Goal: Information Seeking & Learning: Check status

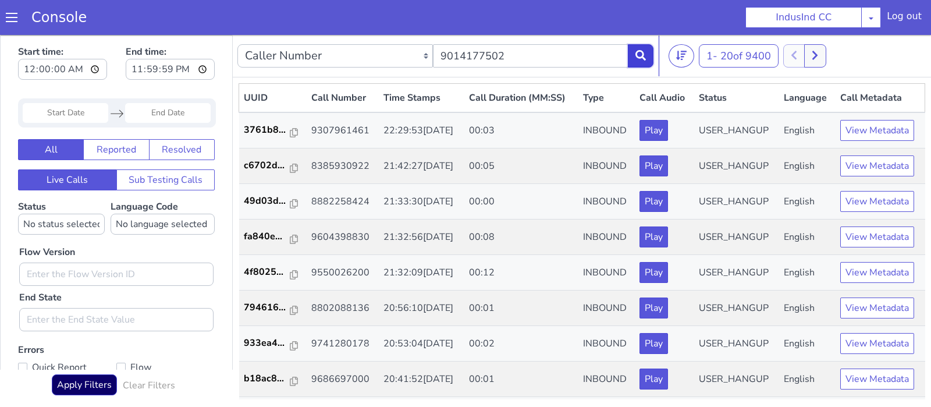
click at [642, 59] on icon at bounding box center [640, 55] width 10 height 10
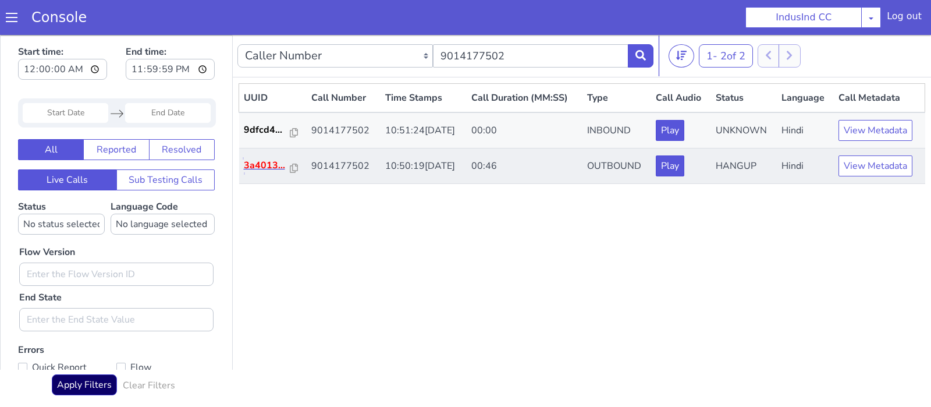
click at [272, 163] on p "3a4013..." at bounding box center [267, 165] width 47 height 14
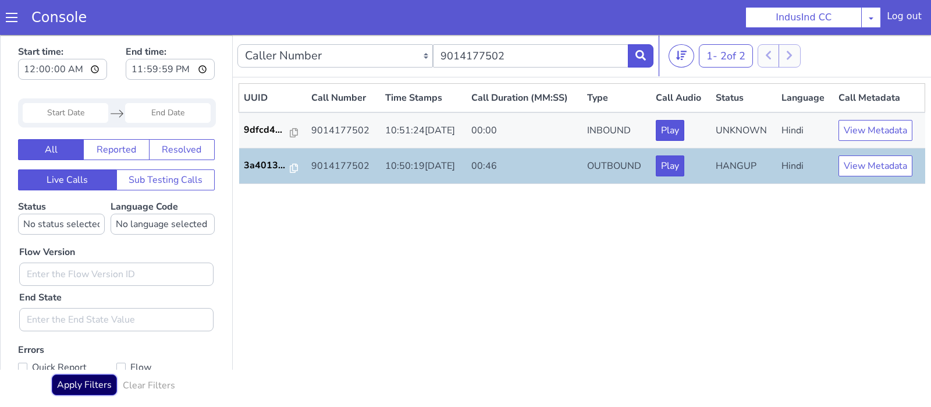
click at [92, 385] on button "Apply Filters" at bounding box center [84, 384] width 65 height 21
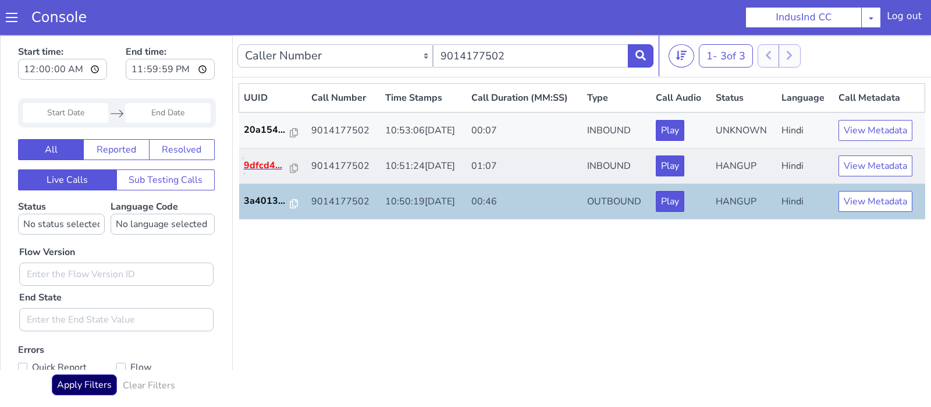
click at [261, 166] on p "9dfcd4..." at bounding box center [267, 165] width 47 height 14
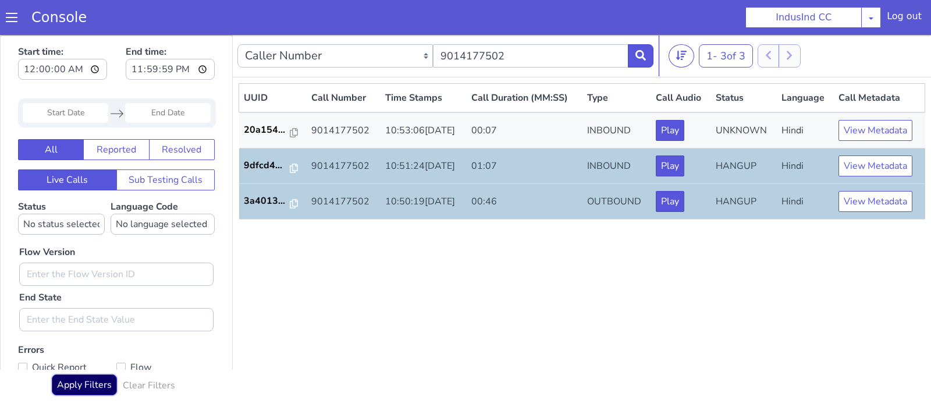
click at [105, 377] on button "Apply Filters" at bounding box center [84, 384] width 65 height 21
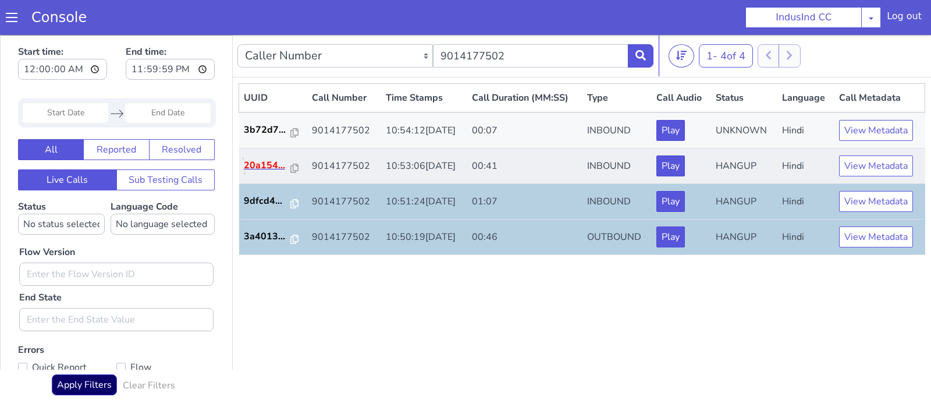
click at [268, 169] on p "20a154..." at bounding box center [268, 165] width 48 height 14
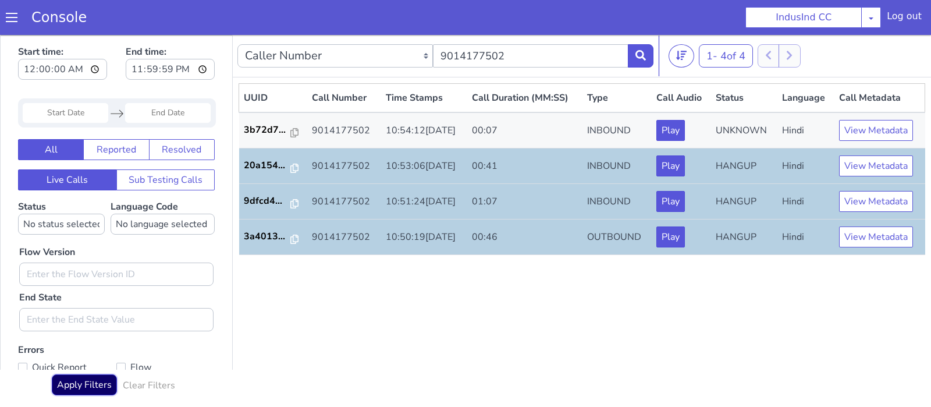
click at [96, 386] on button "Apply Filters" at bounding box center [84, 384] width 65 height 21
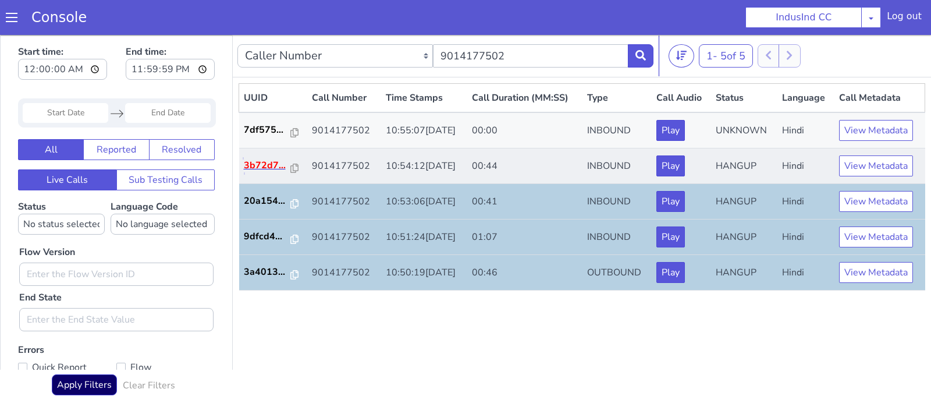
click at [276, 168] on p "3b72d7..." at bounding box center [268, 165] width 48 height 14
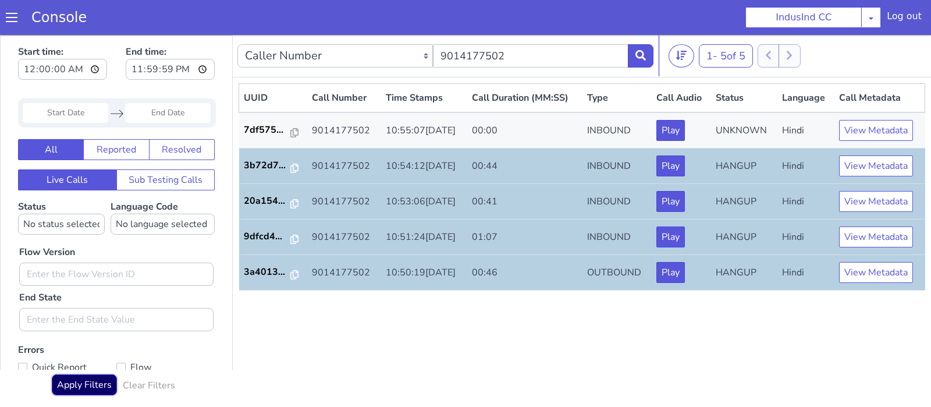
click at [95, 382] on button "Apply Filters" at bounding box center [84, 384] width 65 height 21
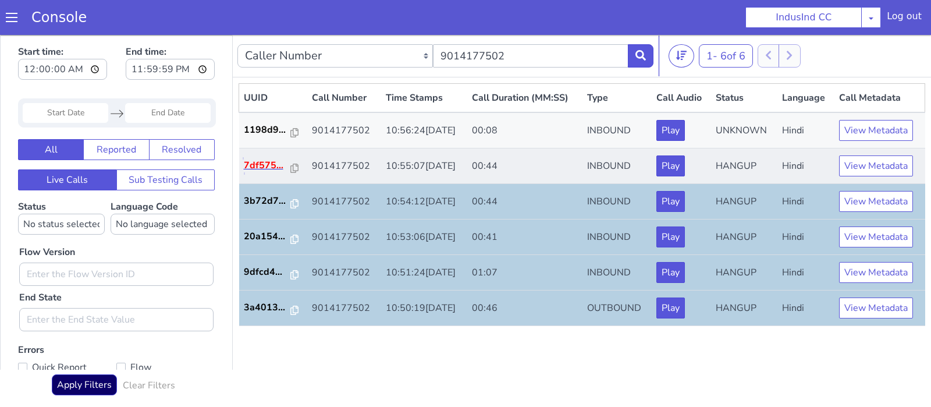
click at [264, 169] on p "7df575..." at bounding box center [268, 165] width 48 height 14
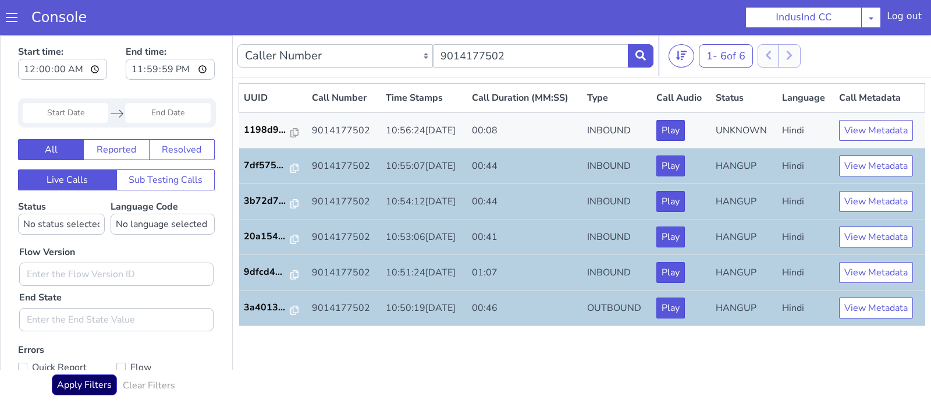
click at [88, 401] on div "Apply Filters Clear Filters" at bounding box center [116, 387] width 198 height 27
click at [74, 386] on button "Apply Filters" at bounding box center [84, 384] width 65 height 21
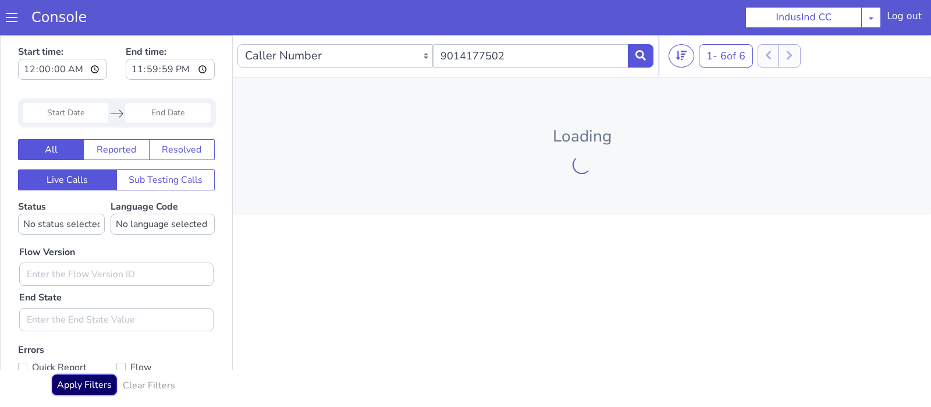
click at [74, 386] on button "Apply Filters" at bounding box center [84, 384] width 65 height 21
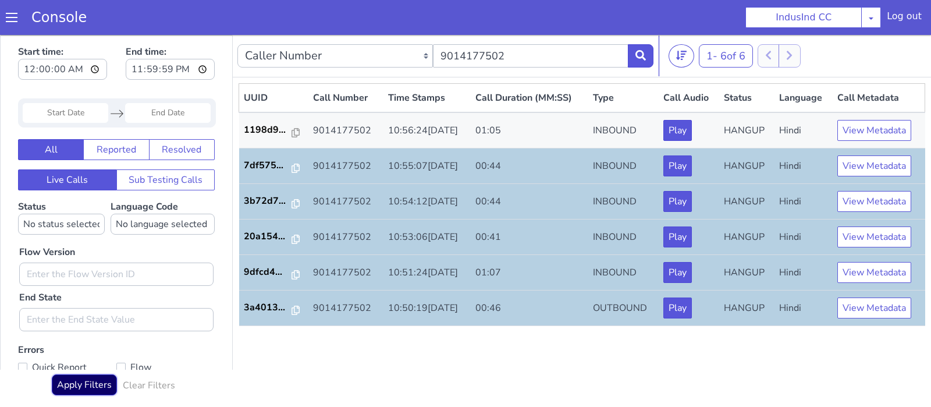
click at [105, 382] on button "Apply Filters" at bounding box center [84, 384] width 65 height 21
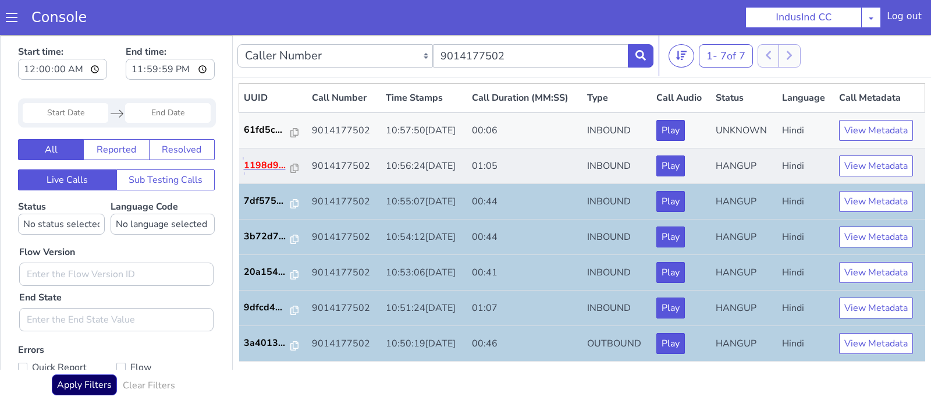
click at [266, 172] on p "1198d9..." at bounding box center [268, 165] width 48 height 14
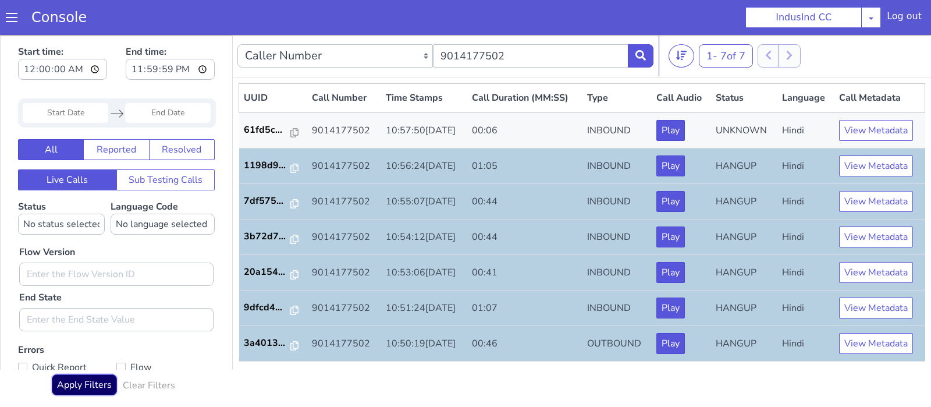
click at [73, 389] on button "Apply Filters" at bounding box center [84, 384] width 65 height 21
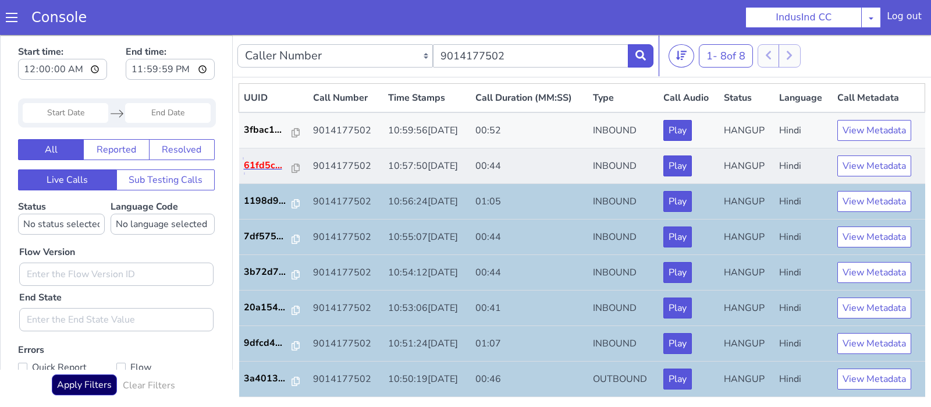
click at [257, 165] on p "61fd5c..." at bounding box center [268, 165] width 49 height 14
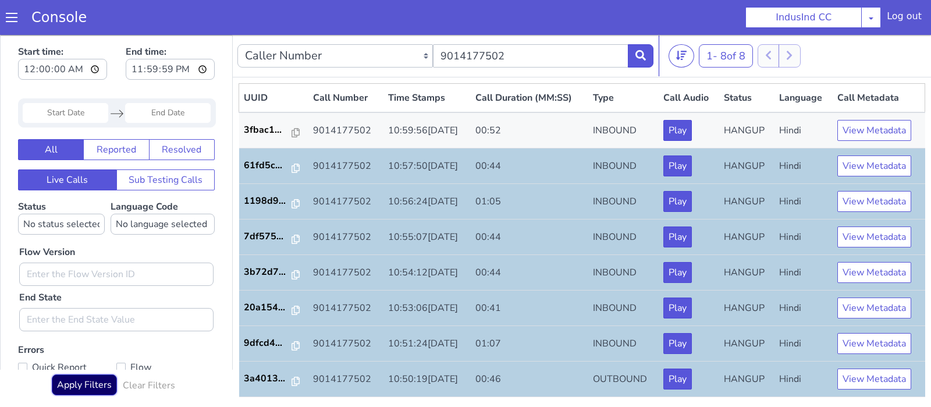
click at [102, 390] on button "Apply Filters" at bounding box center [84, 384] width 65 height 21
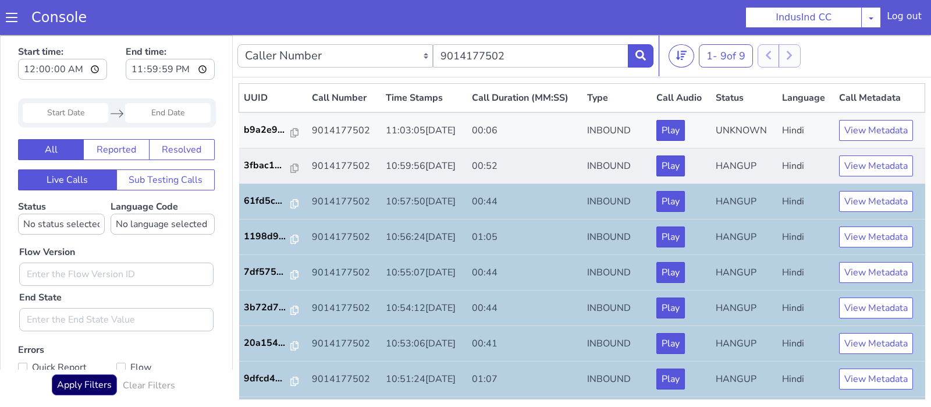
click at [278, 173] on td "3fbac1..." at bounding box center [273, 165] width 69 height 35
click at [264, 162] on p "3fbac1..." at bounding box center [268, 165] width 48 height 14
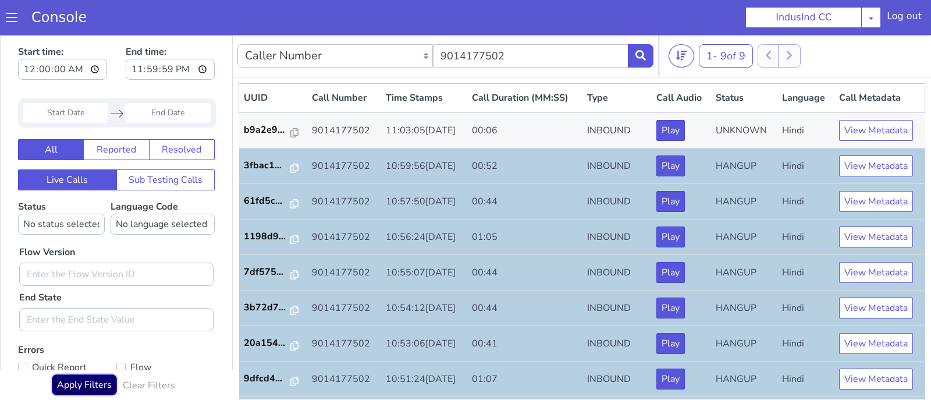
click at [78, 386] on button "Apply Filters" at bounding box center [84, 384] width 65 height 21
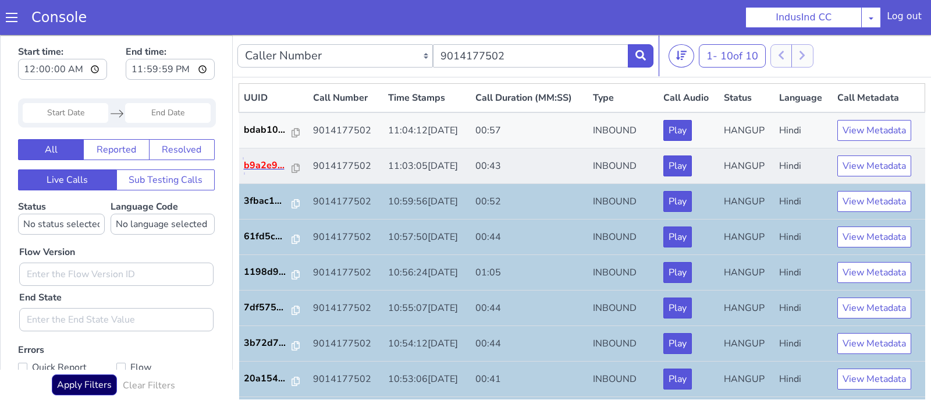
click at [266, 163] on p "b9a2e9..." at bounding box center [268, 165] width 49 height 14
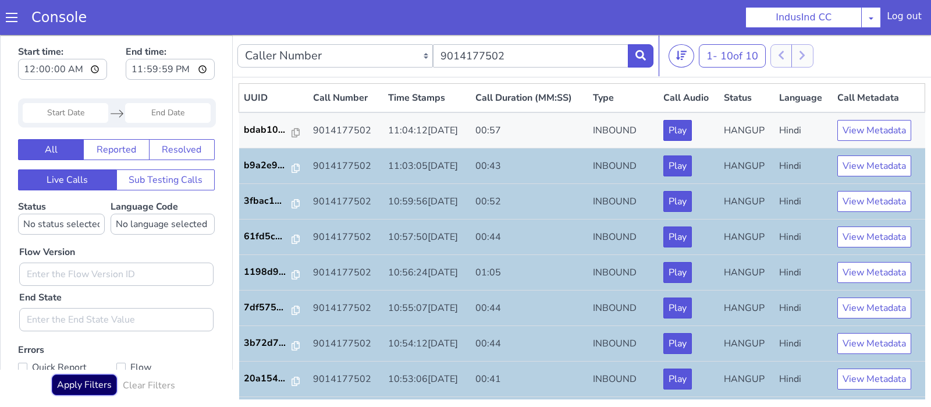
click at [97, 378] on button "Apply Filters" at bounding box center [84, 384] width 65 height 21
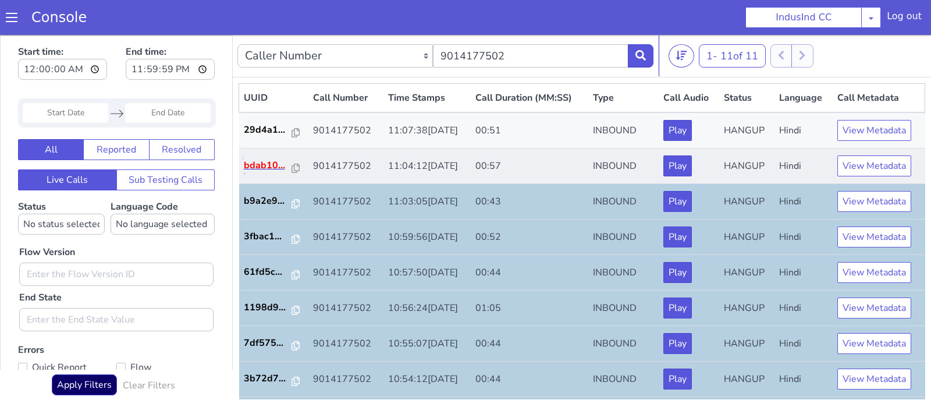
click at [265, 165] on p "bdab10..." at bounding box center [268, 165] width 49 height 14
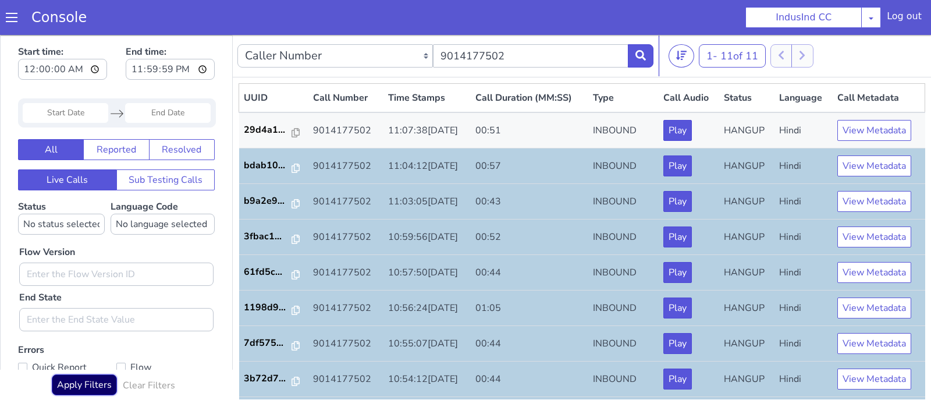
click at [91, 392] on button "Apply Filters" at bounding box center [84, 384] width 65 height 21
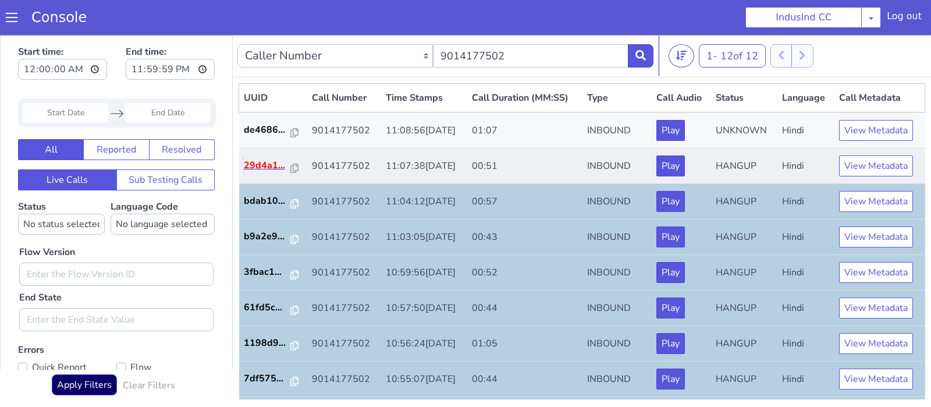
click at [262, 167] on p "29d4a1..." at bounding box center [268, 165] width 48 height 14
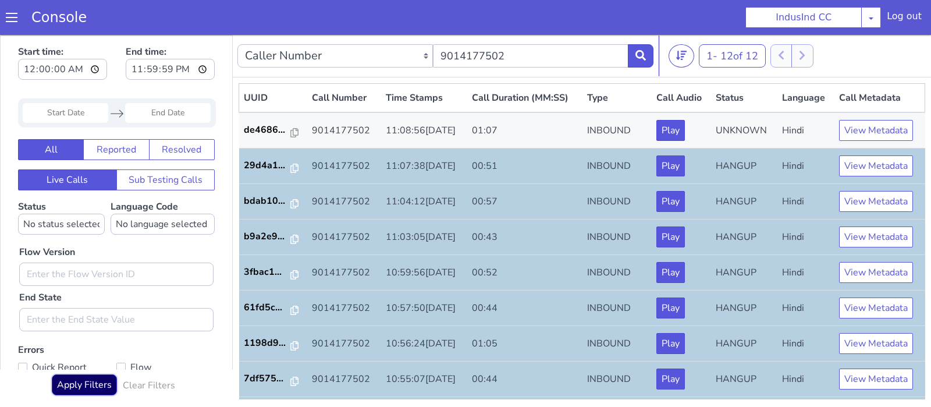
click at [106, 382] on button "Apply Filters" at bounding box center [84, 384] width 65 height 21
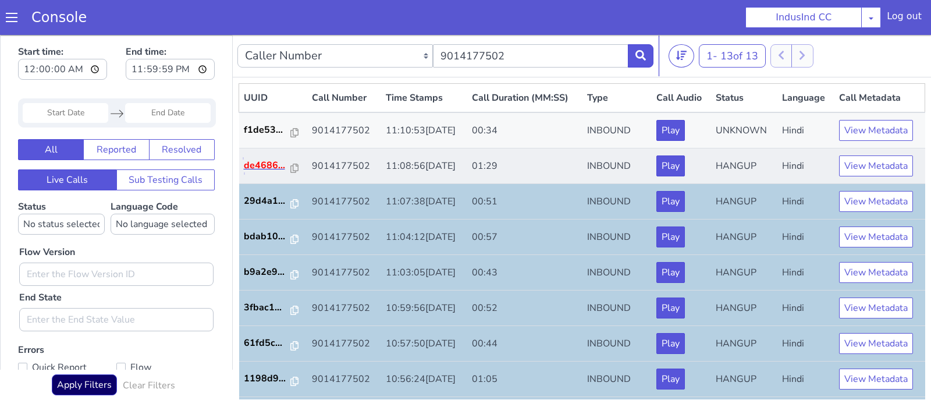
click at [265, 166] on p "de4686..." at bounding box center [268, 165] width 48 height 14
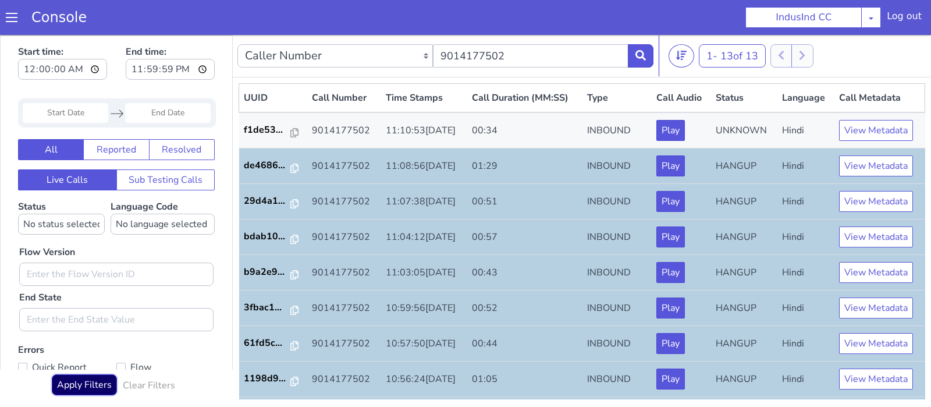
click at [76, 387] on button "Apply Filters" at bounding box center [84, 384] width 65 height 21
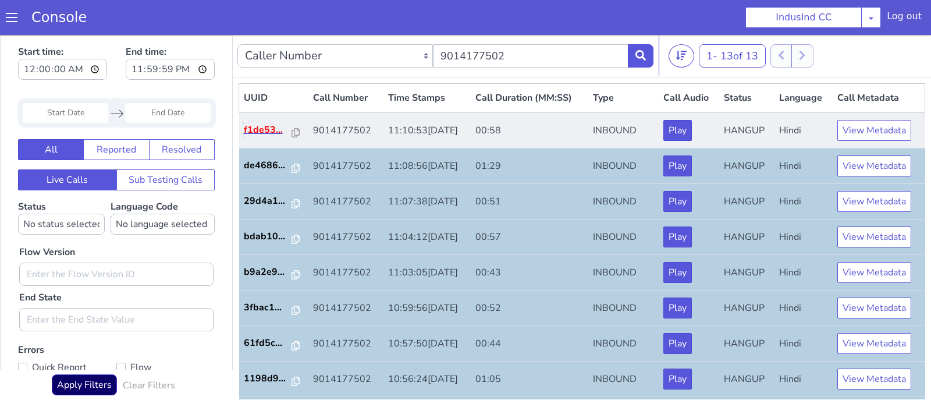
click at [261, 131] on p "f1de53..." at bounding box center [268, 130] width 49 height 14
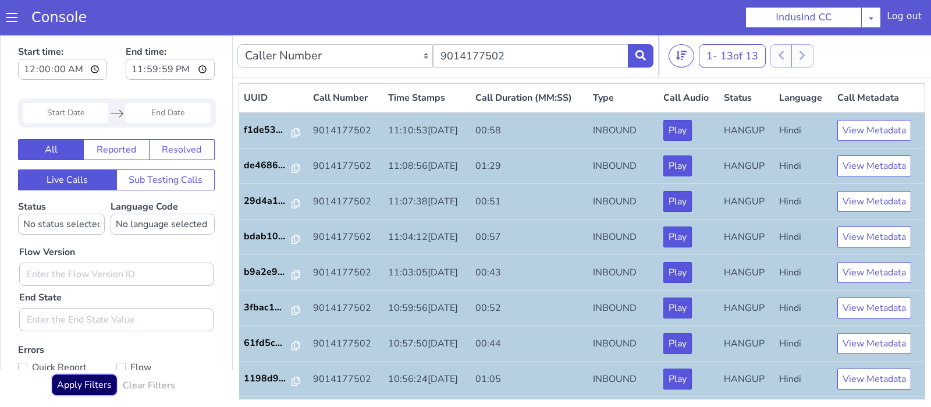
click at [89, 392] on button "Apply Filters" at bounding box center [84, 384] width 65 height 21
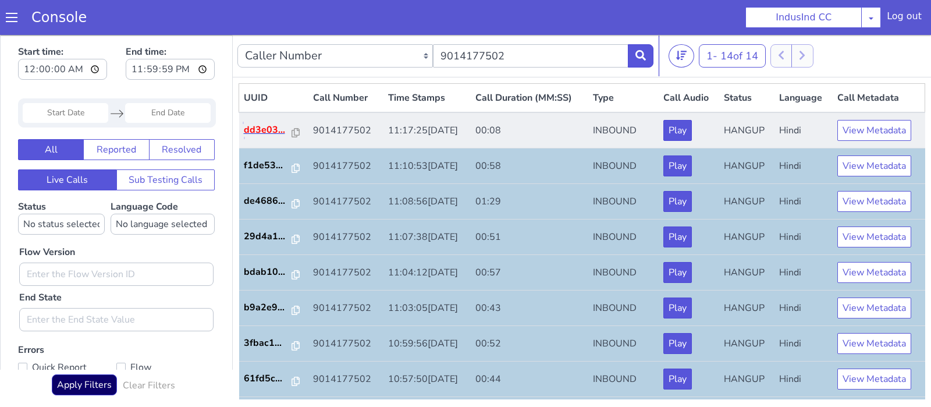
click at [272, 130] on p "dd3e03..." at bounding box center [268, 130] width 49 height 14
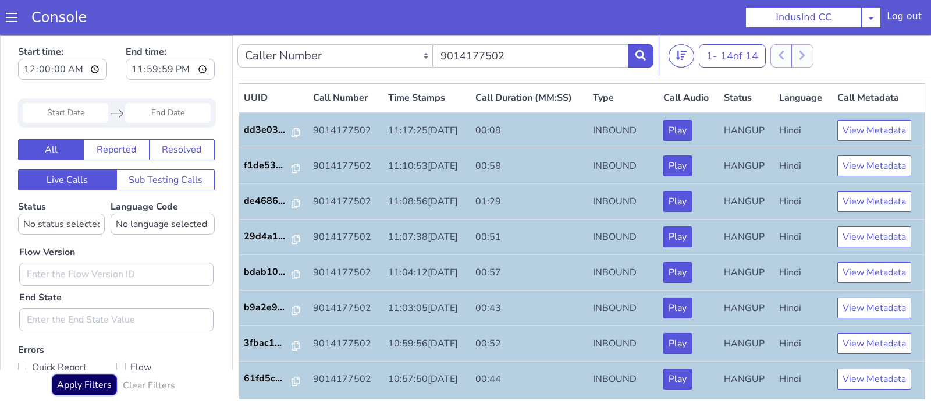
click at [73, 385] on button "Apply Filters" at bounding box center [84, 384] width 65 height 21
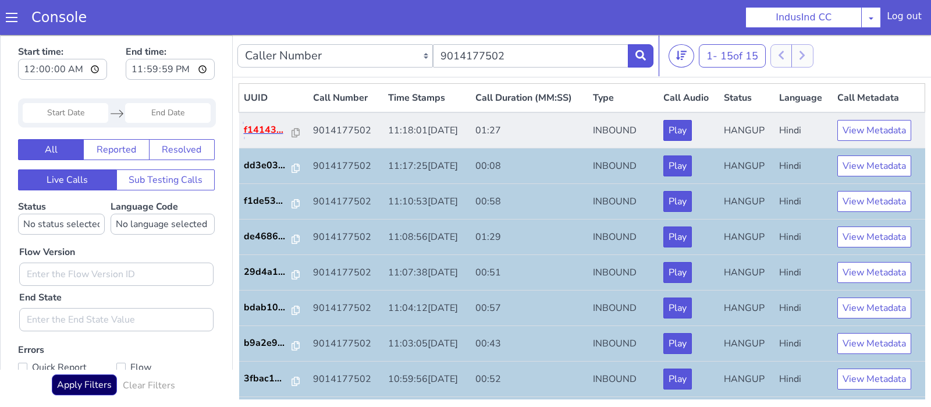
click at [262, 127] on p "f14143..." at bounding box center [268, 130] width 49 height 14
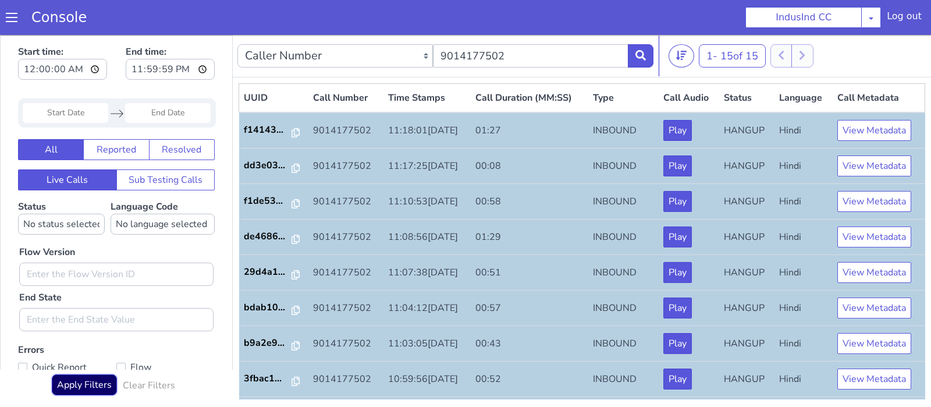
click at [98, 377] on button "Apply Filters" at bounding box center [84, 384] width 65 height 21
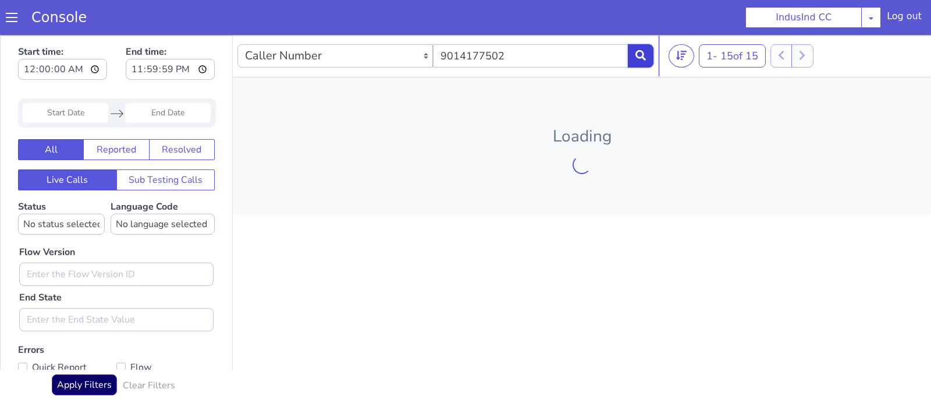
click at [638, 54] on icon at bounding box center [640, 55] width 10 height 10
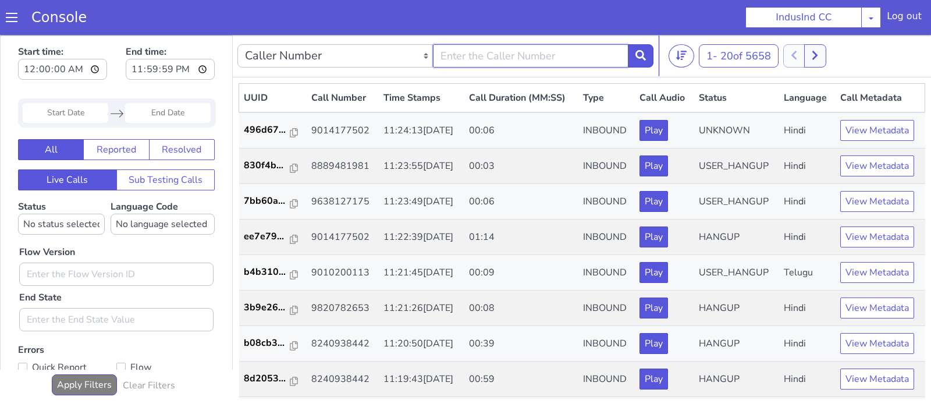
click at [503, 60] on input "text" at bounding box center [530, 55] width 195 height 23
type input "9014177502"
click at [639, 55] on icon at bounding box center [640, 55] width 10 height 10
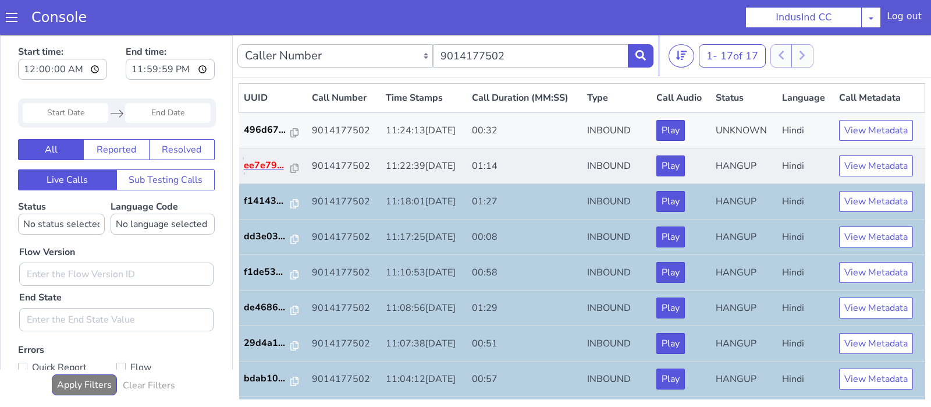
click at [265, 164] on p "ee7e79..." at bounding box center [268, 165] width 48 height 14
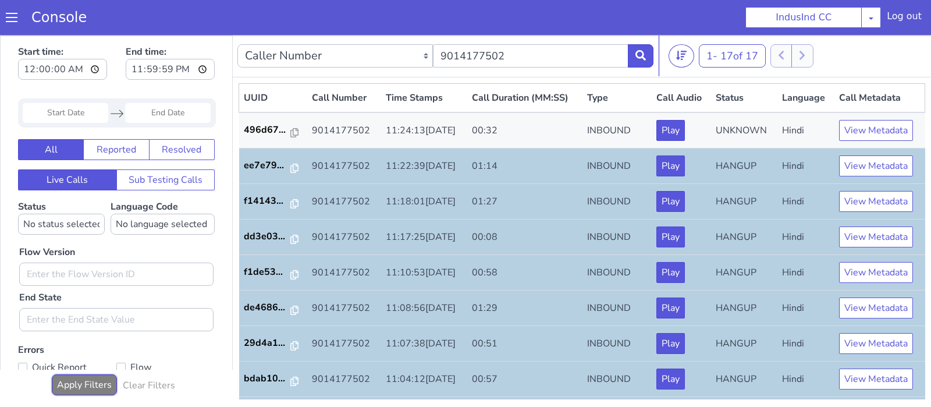
click at [86, 383] on button "Apply Filters" at bounding box center [84, 384] width 65 height 21
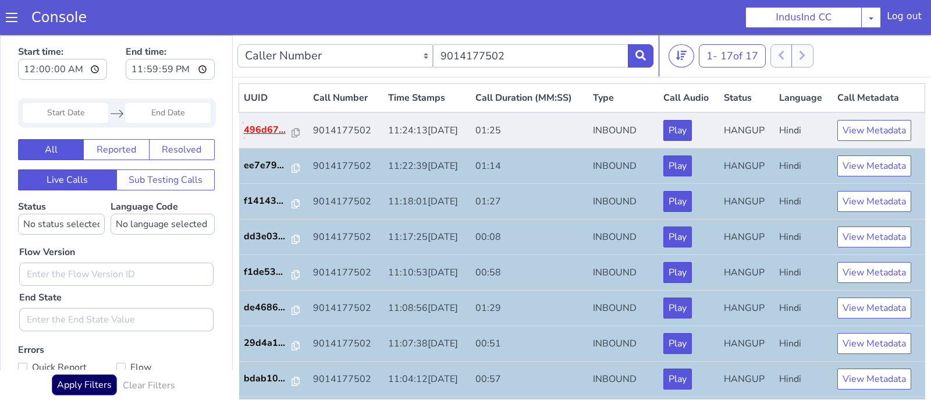
click at [265, 130] on p "496d67..." at bounding box center [268, 130] width 49 height 14
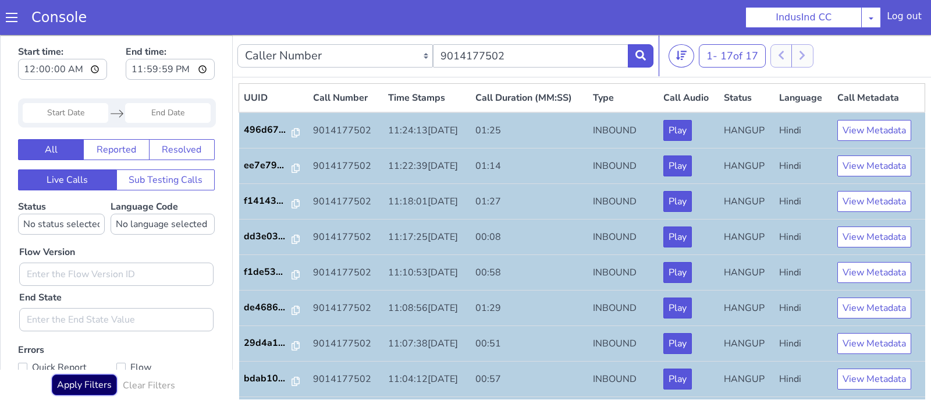
click at [63, 390] on button "Apply Filters" at bounding box center [84, 384] width 65 height 21
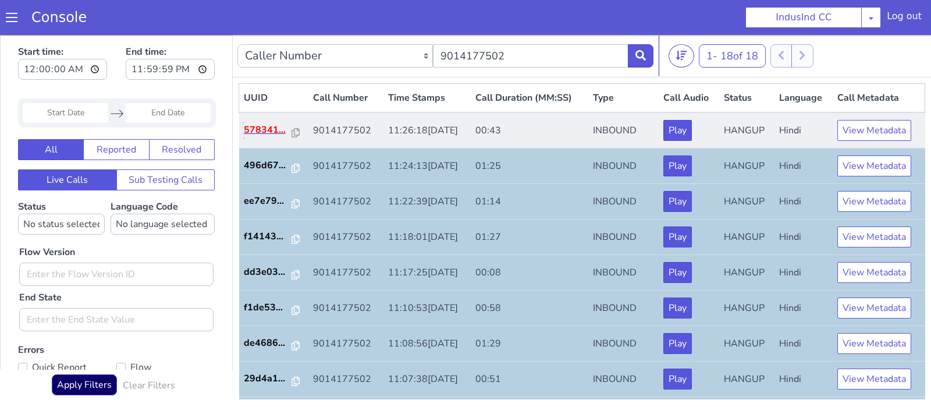
click at [264, 133] on p "578341..." at bounding box center [268, 130] width 49 height 14
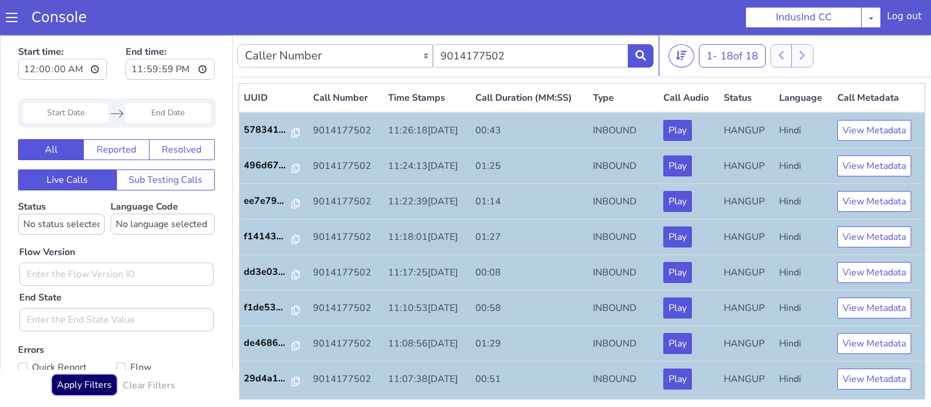
click at [79, 379] on button "Apply Filters" at bounding box center [84, 384] width 65 height 21
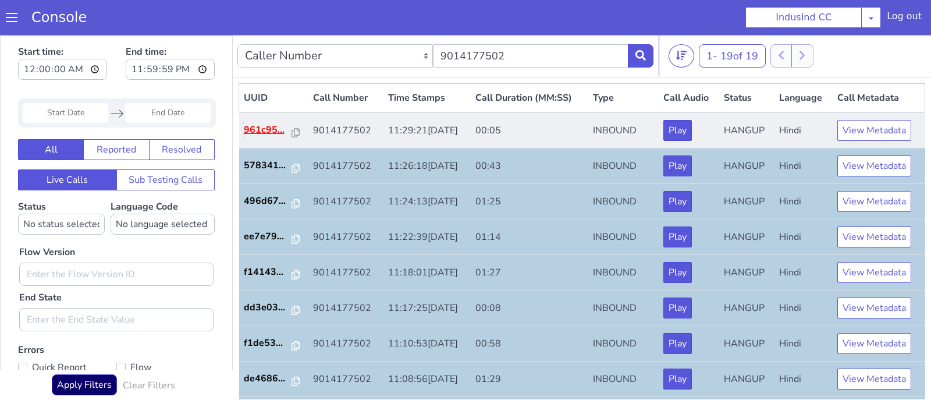
click at [272, 133] on p "961c95..." at bounding box center [268, 130] width 49 height 14
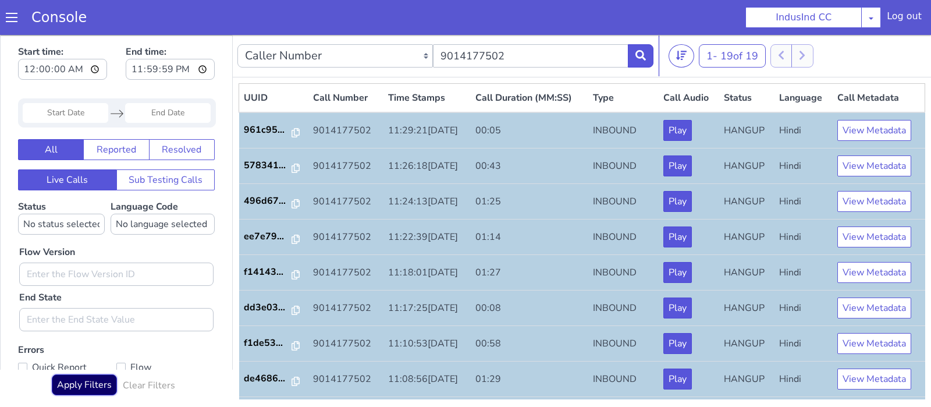
click at [88, 379] on button "Apply Filters" at bounding box center [84, 384] width 65 height 21
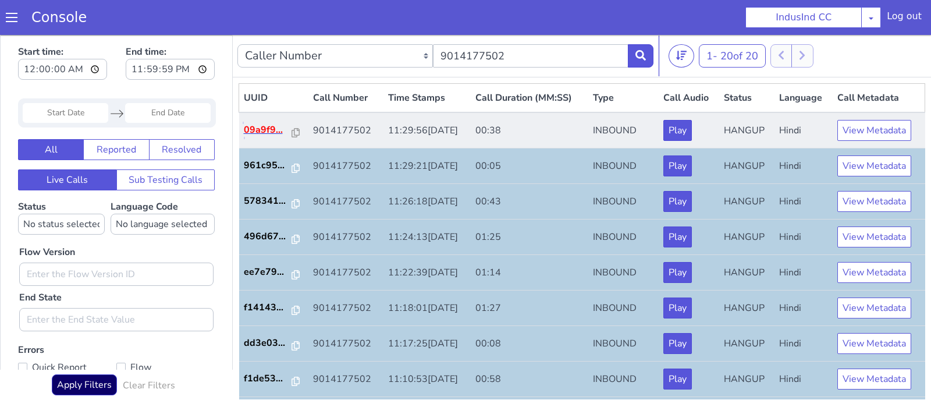
click at [275, 125] on p "09a9f9..." at bounding box center [268, 130] width 49 height 14
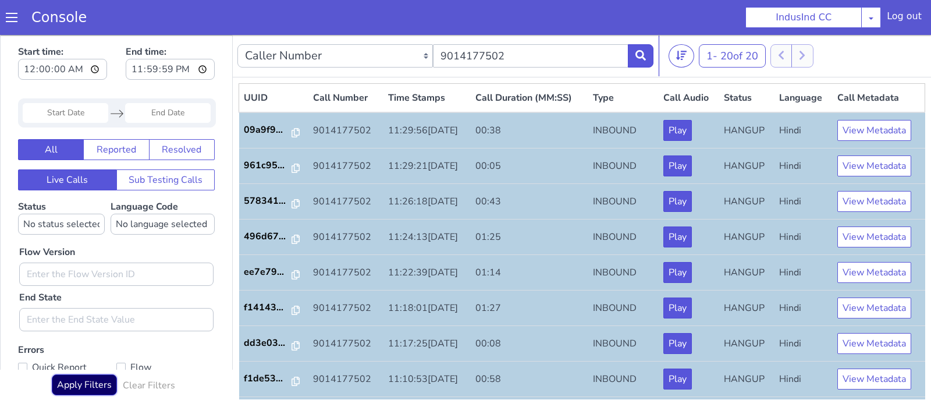
click at [98, 390] on button "Apply Filters" at bounding box center [84, 384] width 65 height 21
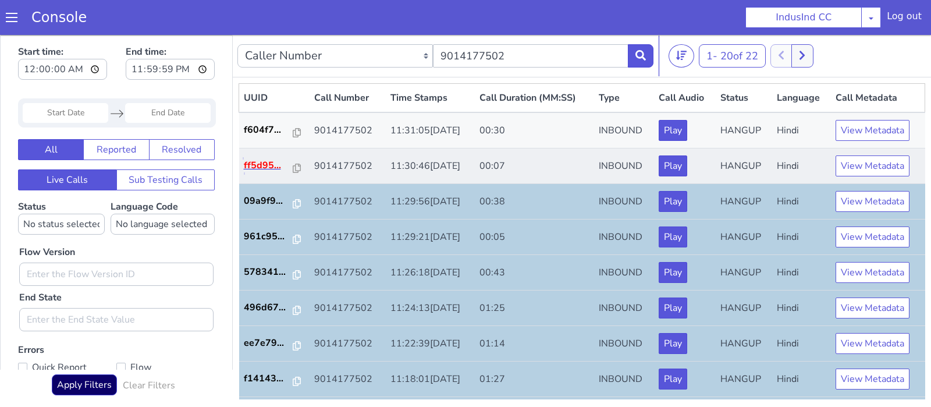
click at [262, 168] on p "ff5d95..." at bounding box center [269, 165] width 50 height 14
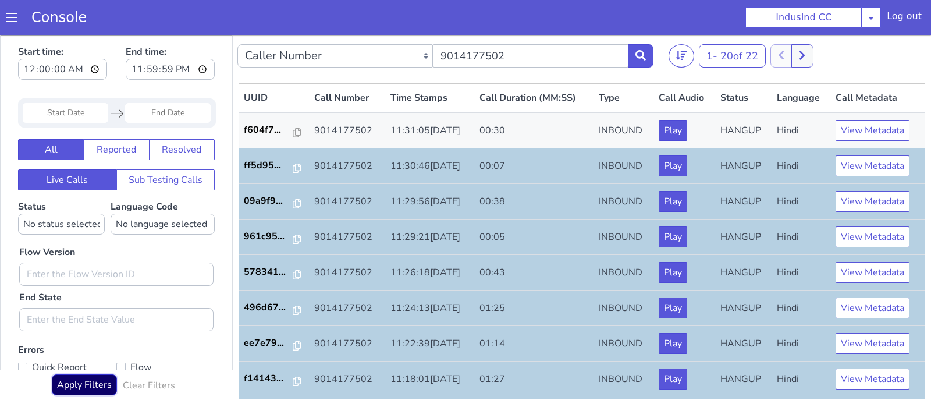
click at [97, 385] on button "Apply Filters" at bounding box center [84, 384] width 65 height 21
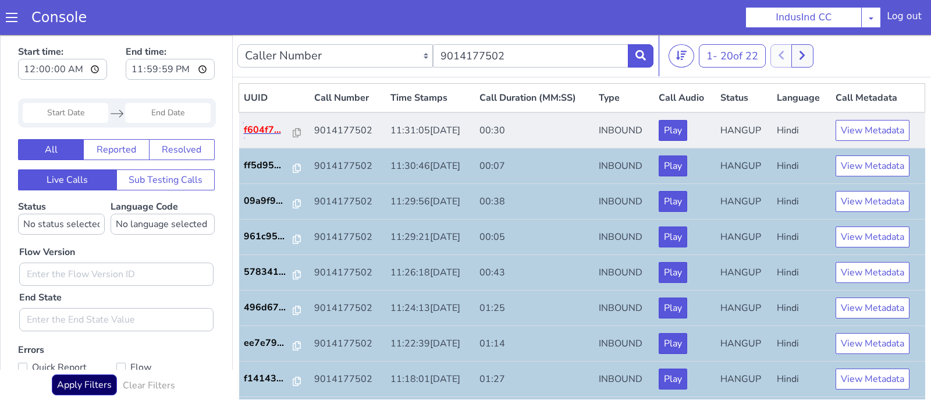
click at [262, 123] on p "f604f7..." at bounding box center [269, 130] width 50 height 14
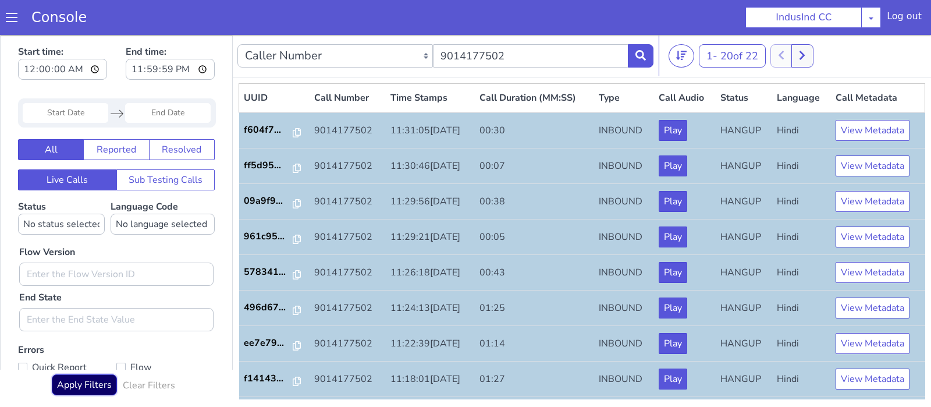
click at [90, 393] on button "Apply Filters" at bounding box center [84, 384] width 65 height 21
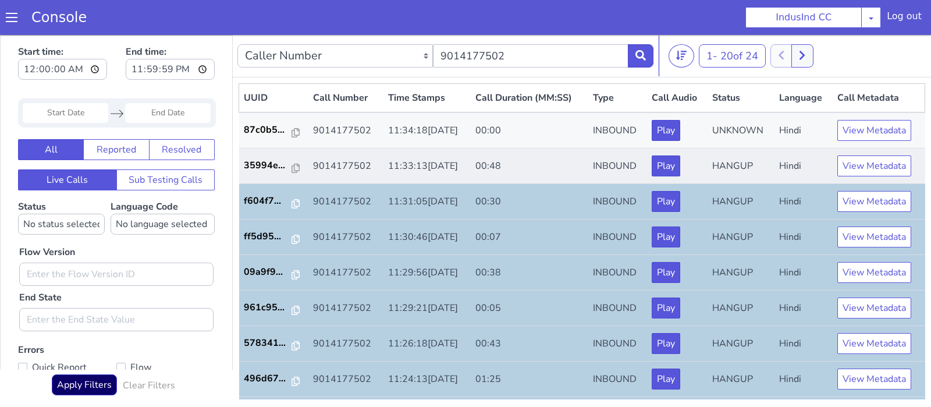
click at [264, 173] on td "35994e..." at bounding box center [274, 165] width 70 height 35
click at [254, 164] on p "35994e..." at bounding box center [268, 165] width 49 height 14
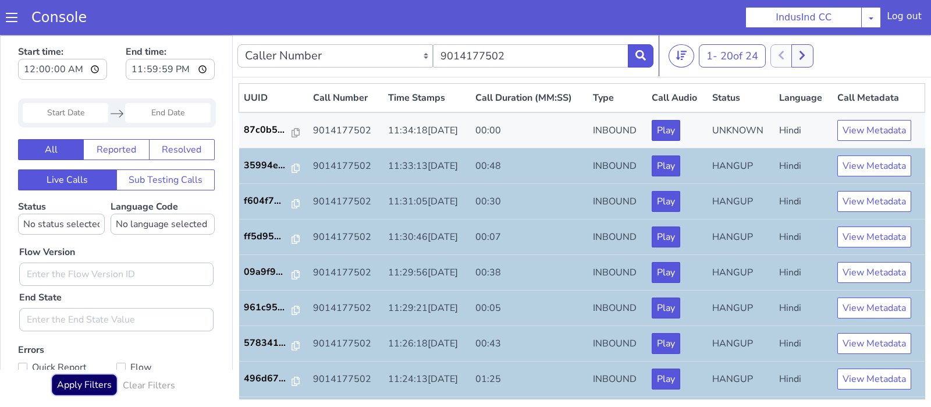
click at [74, 385] on button "Apply Filters" at bounding box center [84, 384] width 65 height 21
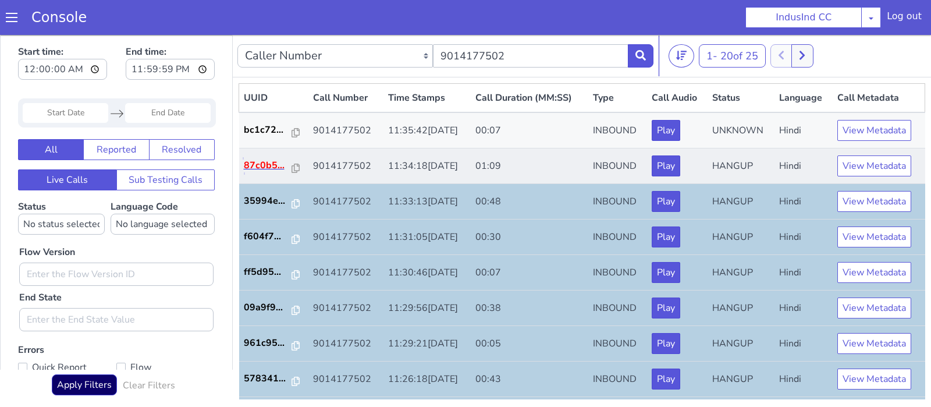
click at [264, 163] on p "87c0b5..." at bounding box center [268, 165] width 49 height 14
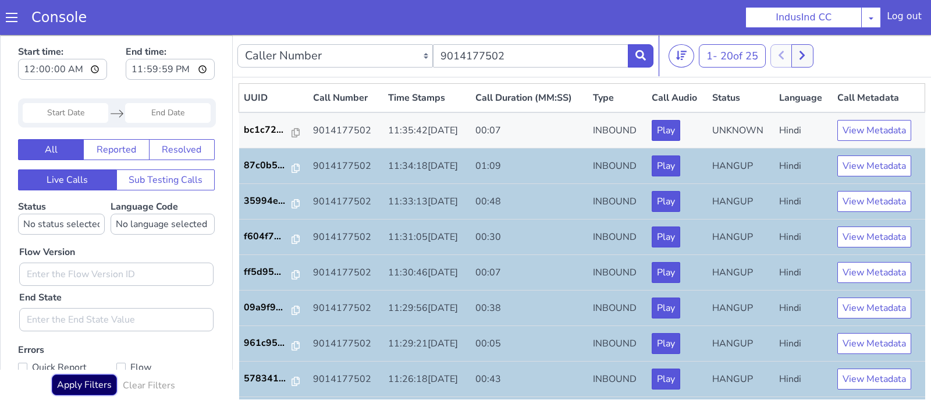
click at [89, 385] on button "Apply Filters" at bounding box center [84, 384] width 65 height 21
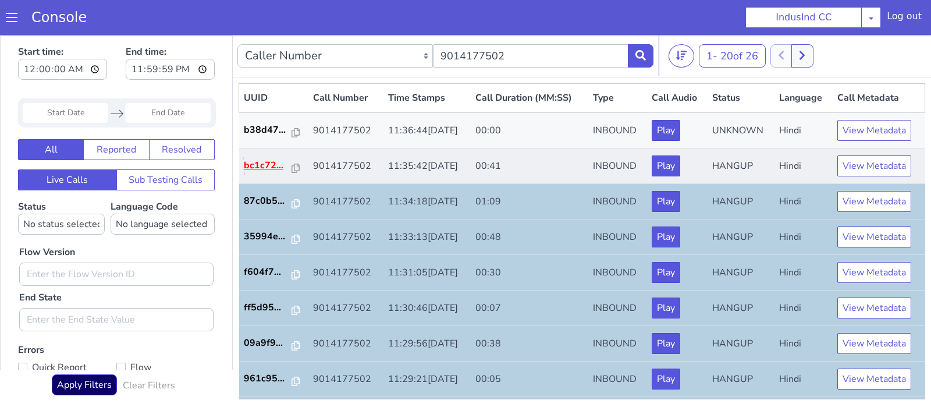
click at [259, 170] on p "bc1c72..." at bounding box center [268, 165] width 49 height 14
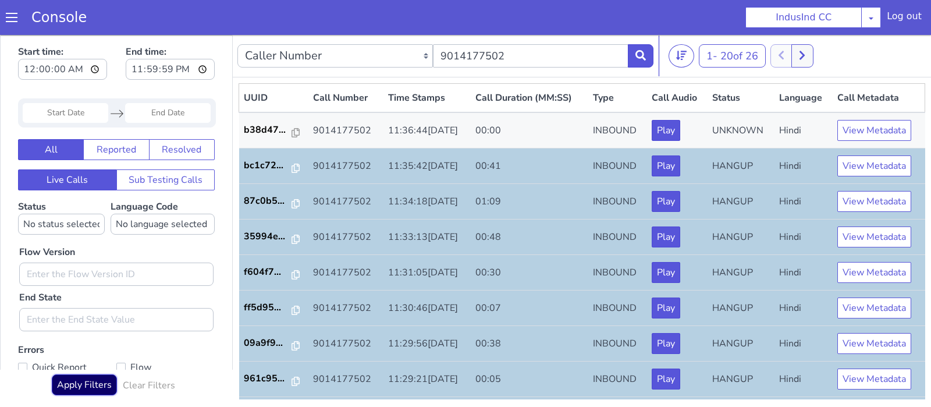
click at [86, 385] on button "Apply Filters" at bounding box center [84, 384] width 65 height 21
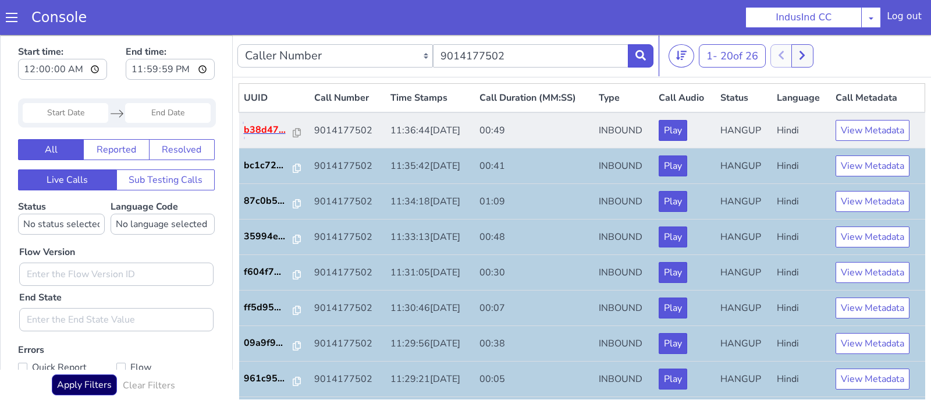
click at [273, 131] on p "b38d47..." at bounding box center [269, 130] width 50 height 14
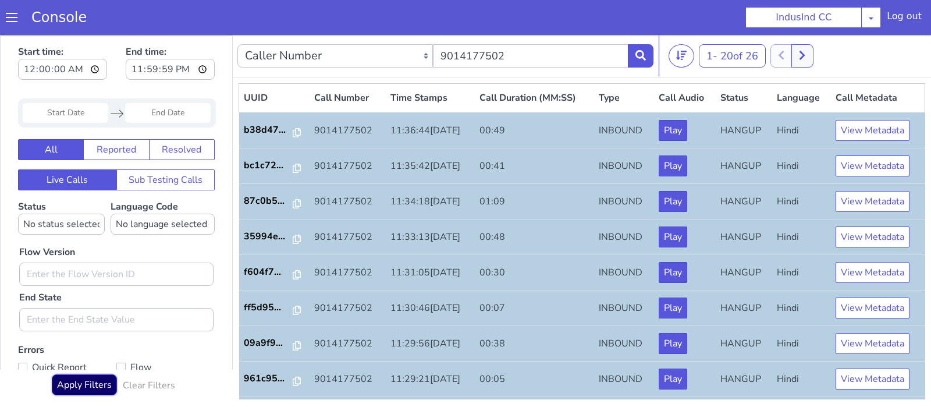
click at [92, 391] on button "Apply Filters" at bounding box center [84, 384] width 65 height 21
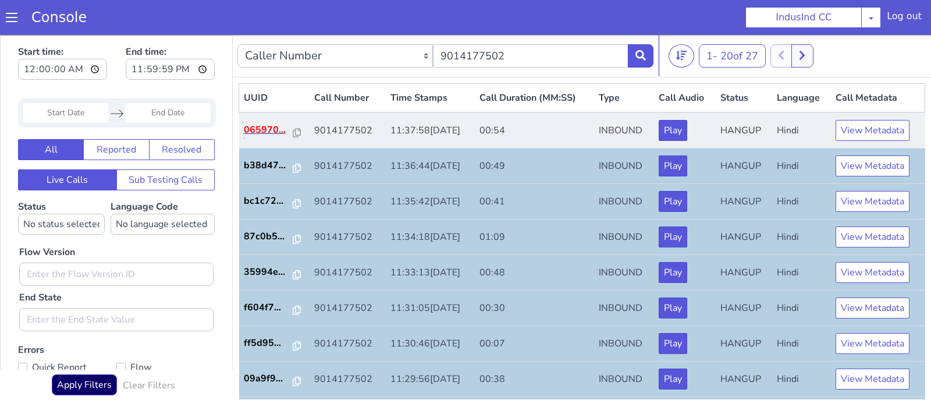
click at [274, 128] on p "065970..." at bounding box center [269, 130] width 50 height 14
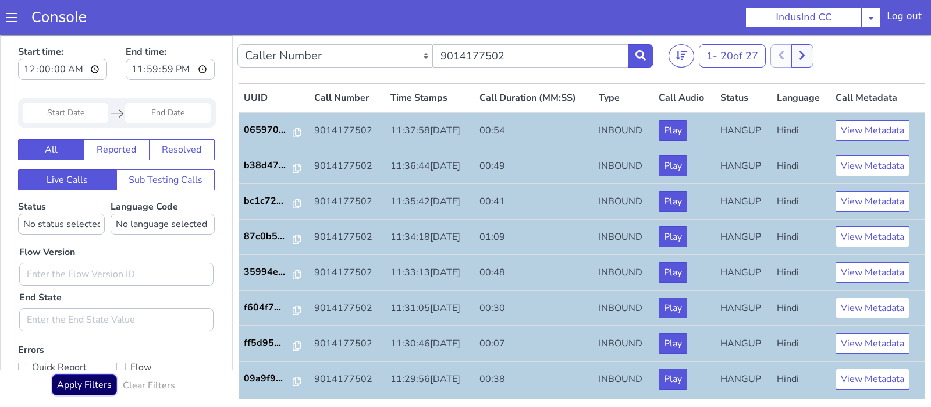
click at [81, 386] on button "Apply Filters" at bounding box center [84, 384] width 65 height 21
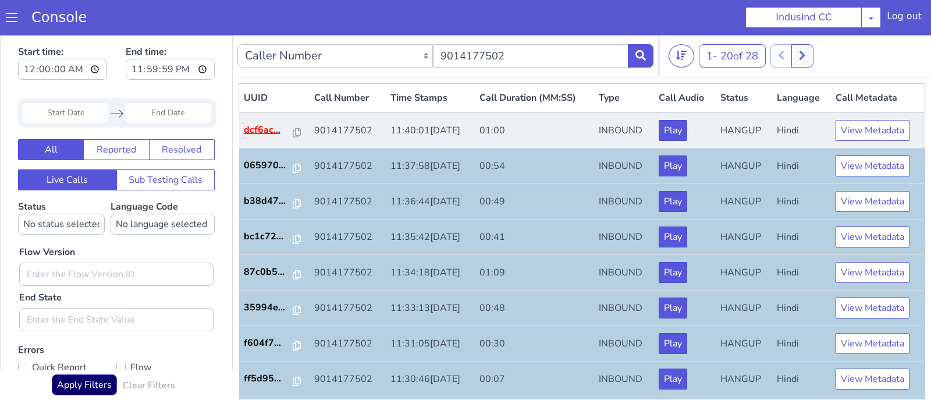
click at [273, 126] on p "dcf6ac..." at bounding box center [269, 130] width 50 height 14
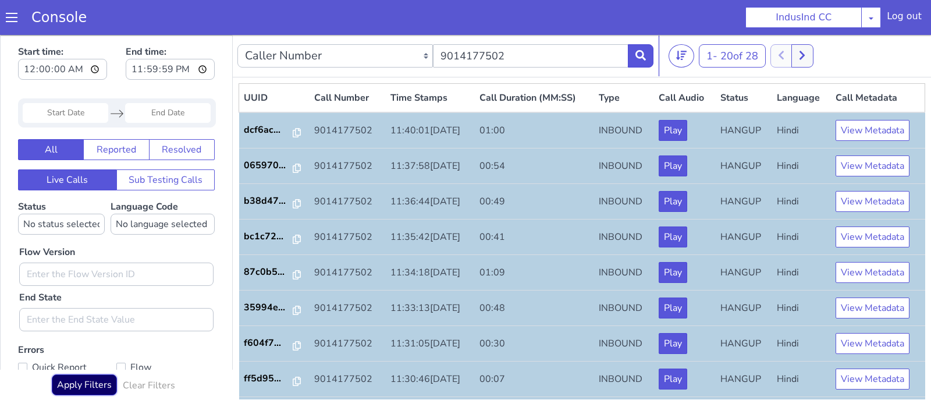
click at [87, 391] on button "Apply Filters" at bounding box center [84, 384] width 65 height 21
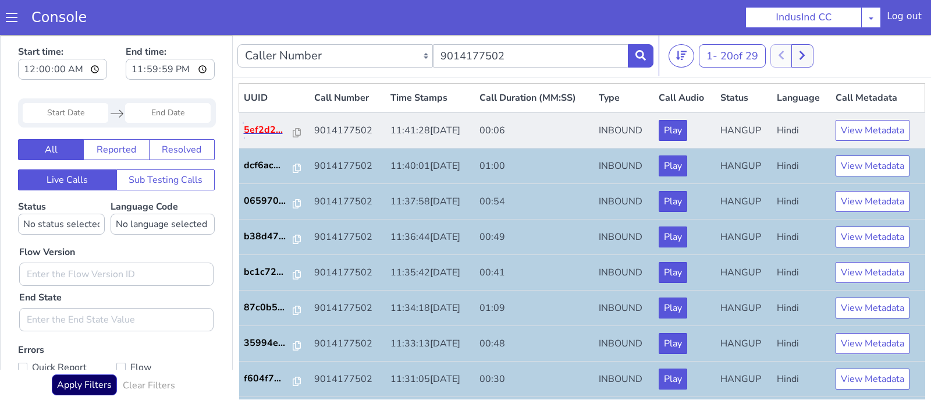
click at [273, 133] on p "5ef2d2..." at bounding box center [269, 130] width 50 height 14
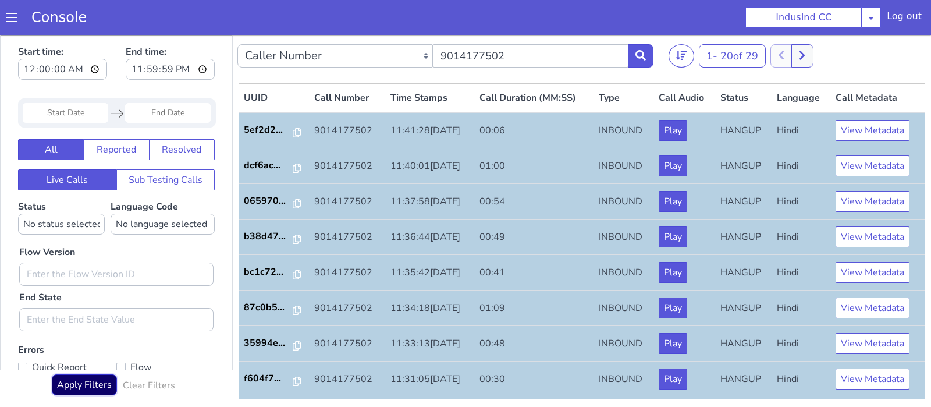
click at [71, 385] on button "Apply Filters" at bounding box center [84, 384] width 65 height 21
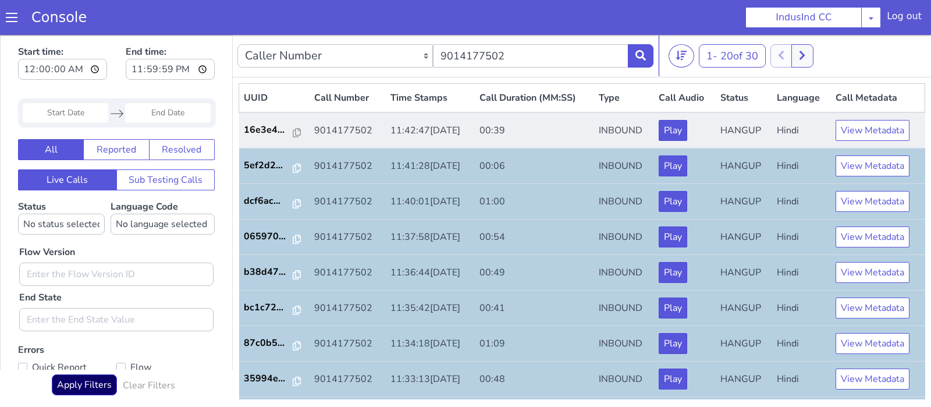
click at [267, 138] on td "16e3e4..." at bounding box center [274, 130] width 71 height 36
click at [258, 124] on p "16e3e4..." at bounding box center [269, 130] width 50 height 14
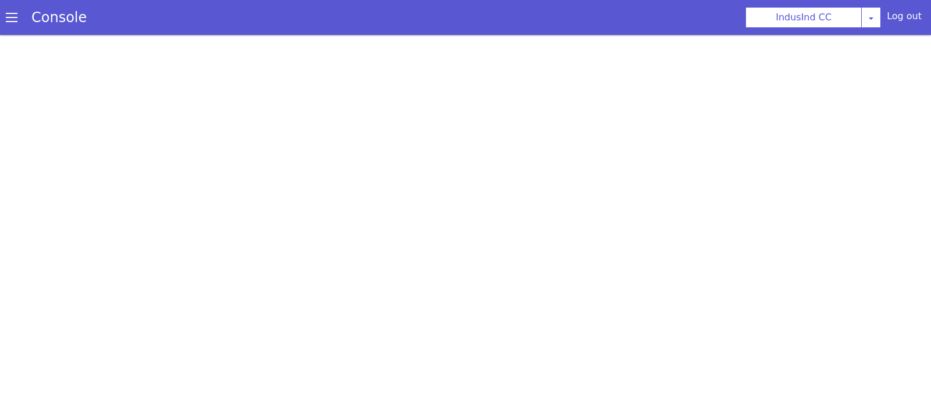
click at [863, 198] on div at bounding box center [465, 221] width 931 height 372
